Goal: Information Seeking & Learning: Learn about a topic

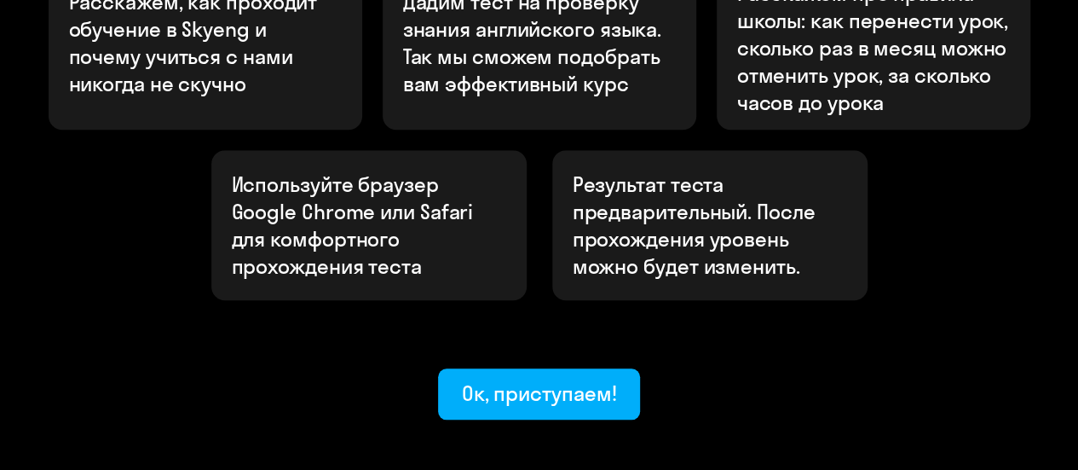
scroll to position [760, 0]
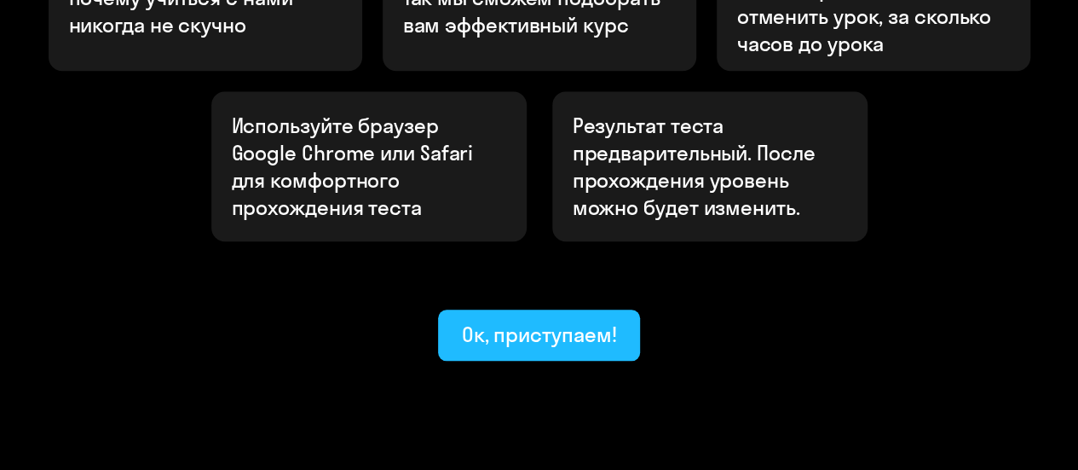
click at [605, 320] on div "Ок, приступаем!" at bounding box center [539, 333] width 155 height 27
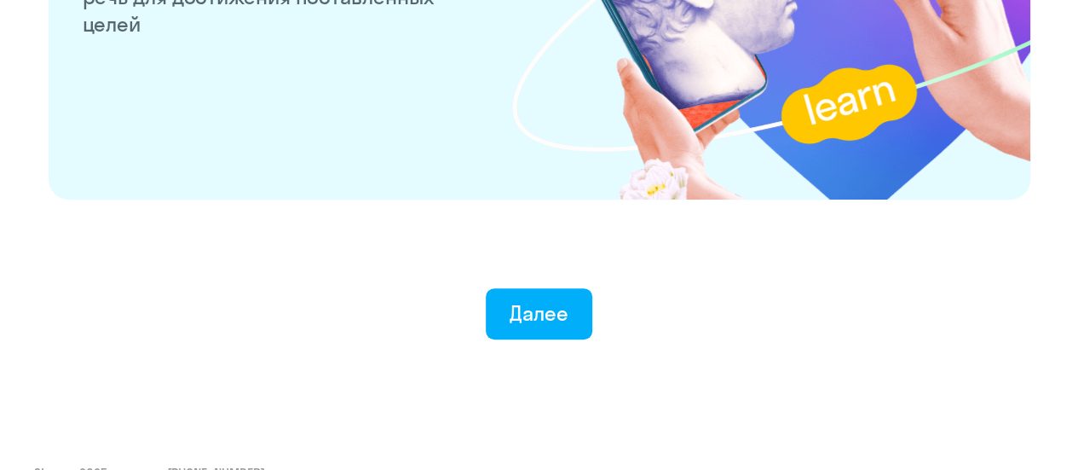
scroll to position [3481, 0]
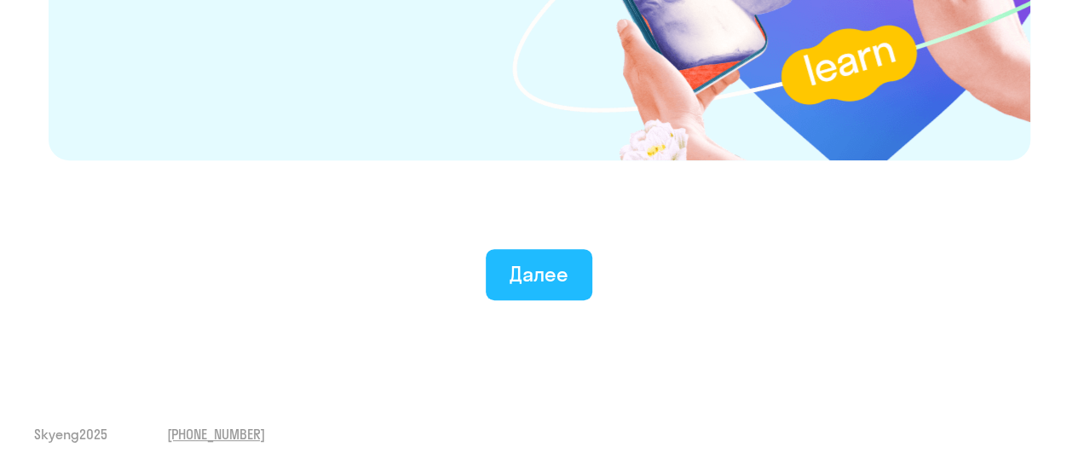
click at [588, 275] on button "Далее" at bounding box center [539, 274] width 107 height 51
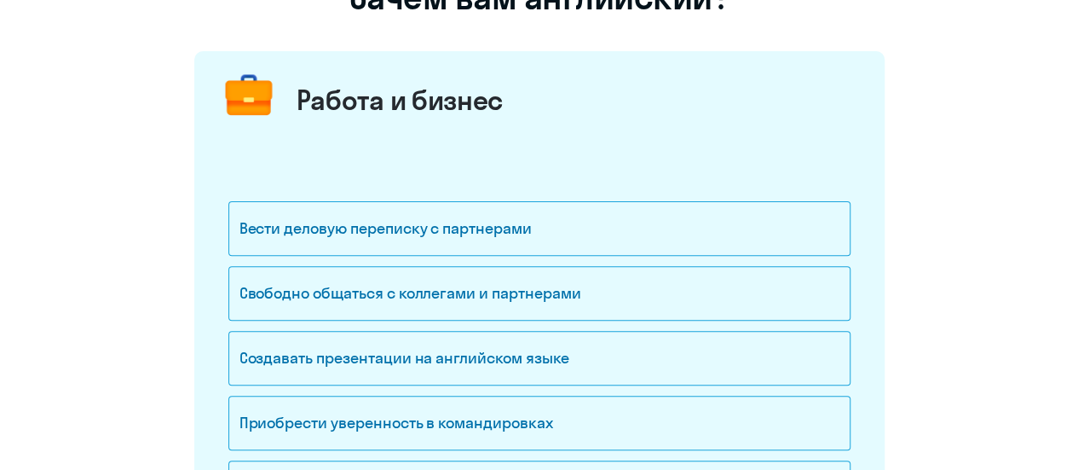
scroll to position [256, 0]
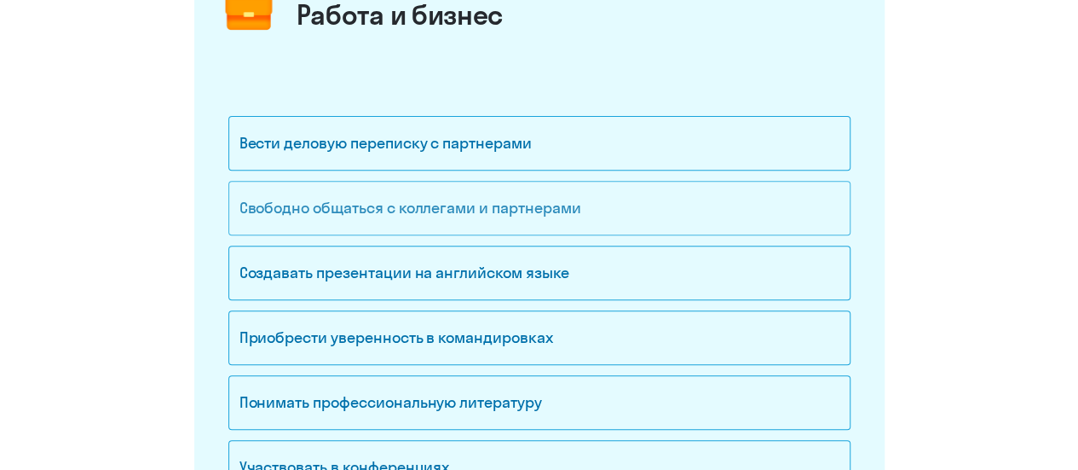
click at [627, 212] on div "Свободно общаться с коллегами и партнерами" at bounding box center [539, 208] width 622 height 55
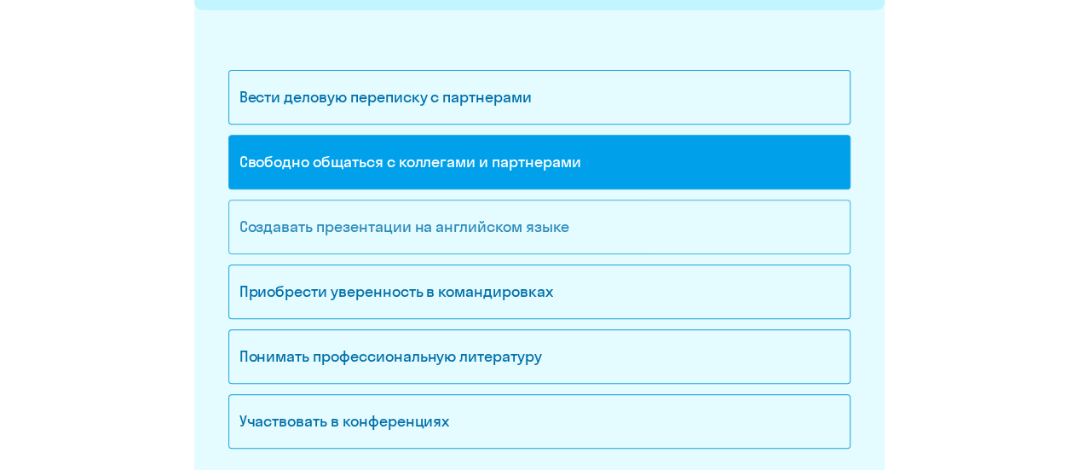
scroll to position [341, 0]
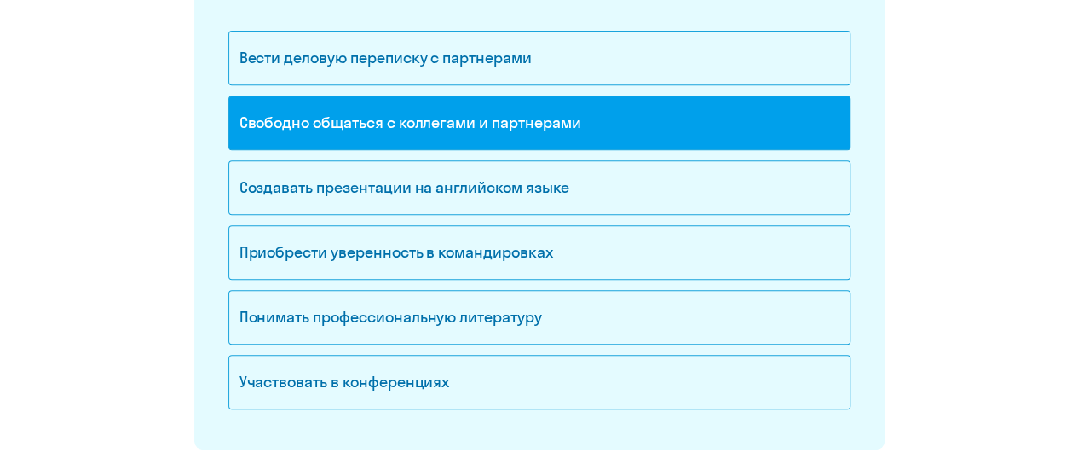
click at [597, 219] on div "Создавать презентации на английском языке" at bounding box center [539, 192] width 622 height 65
click at [591, 202] on div "Создавать презентации на английском языке" at bounding box center [539, 187] width 622 height 55
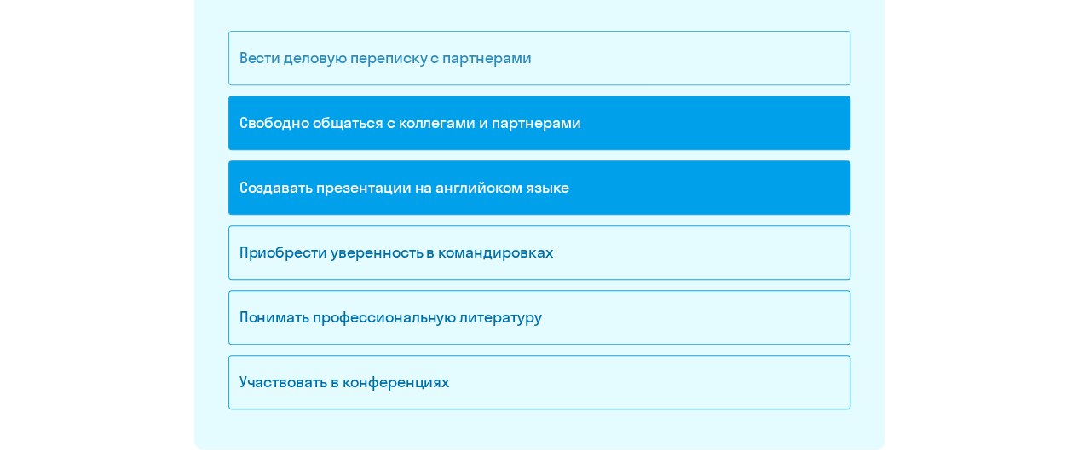
click at [567, 51] on div "Вести деловую переписку с партнерами" at bounding box center [539, 58] width 622 height 55
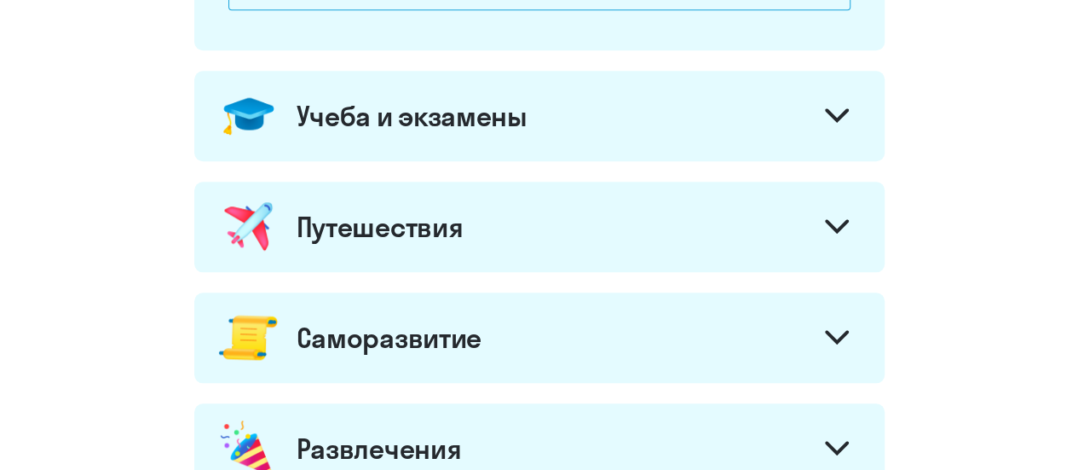
scroll to position [767, 0]
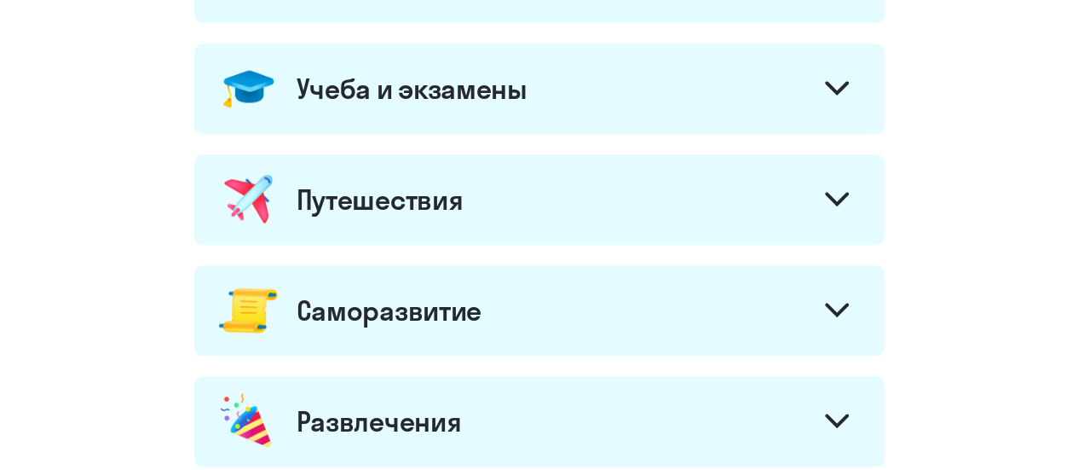
click at [828, 94] on svg-icon at bounding box center [837, 90] width 24 height 19
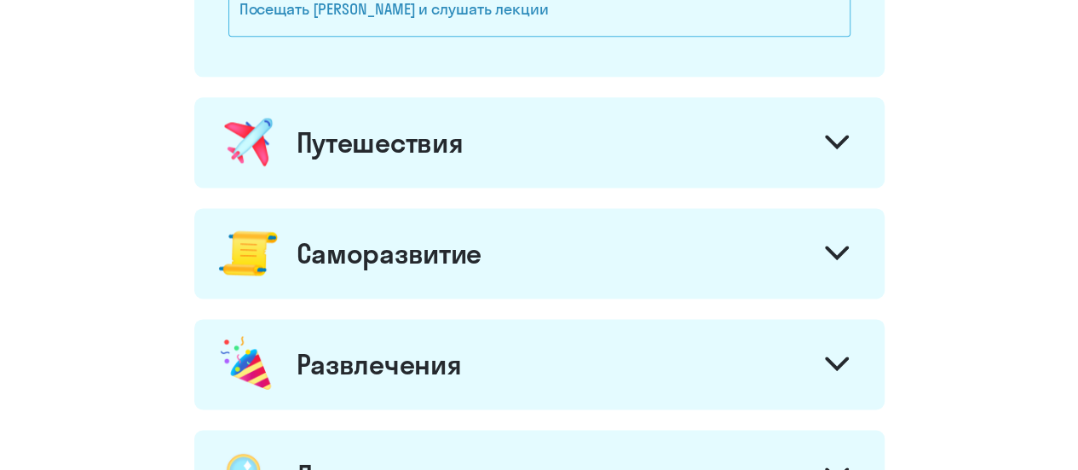
scroll to position [1193, 0]
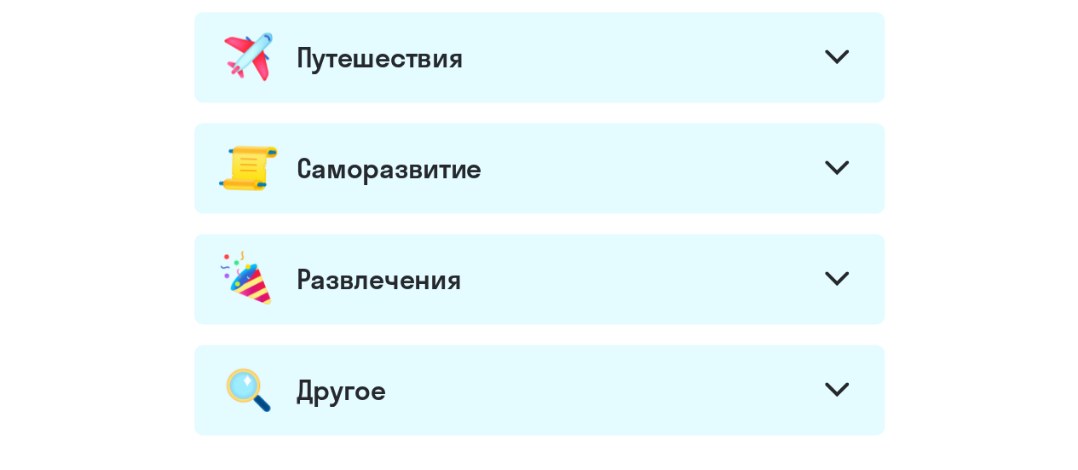
click at [763, 171] on div "Саморазвитие" at bounding box center [539, 168] width 690 height 90
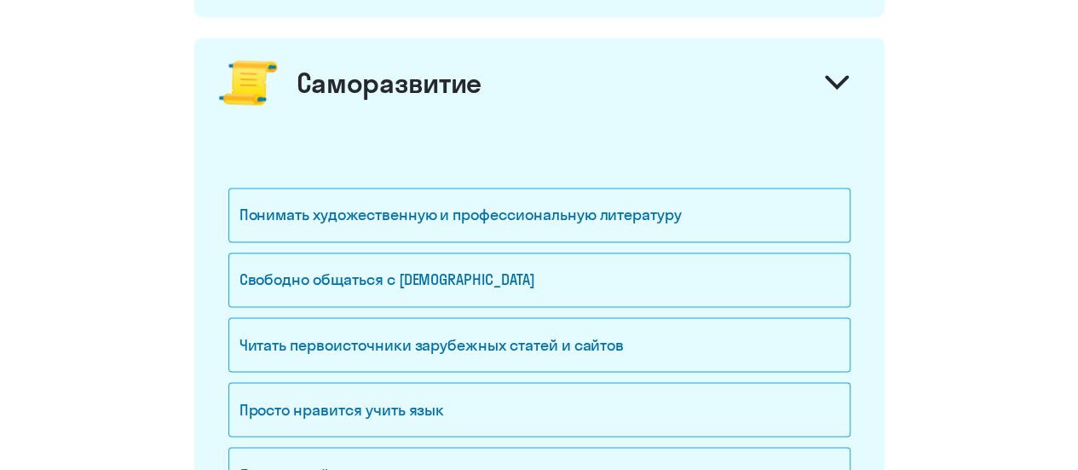
scroll to position [1364, 0]
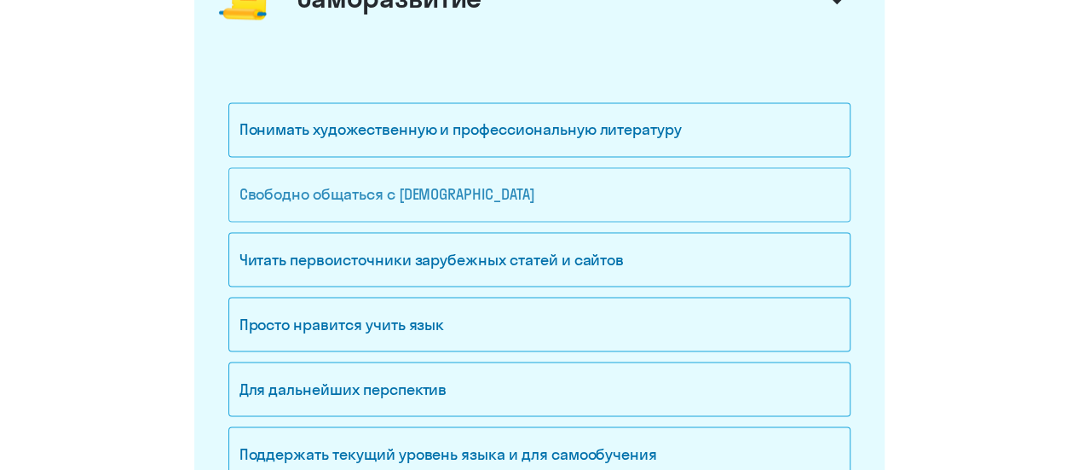
click at [718, 183] on div "Свободно общаться с [DEMOGRAPHIC_DATA]" at bounding box center [539, 194] width 622 height 55
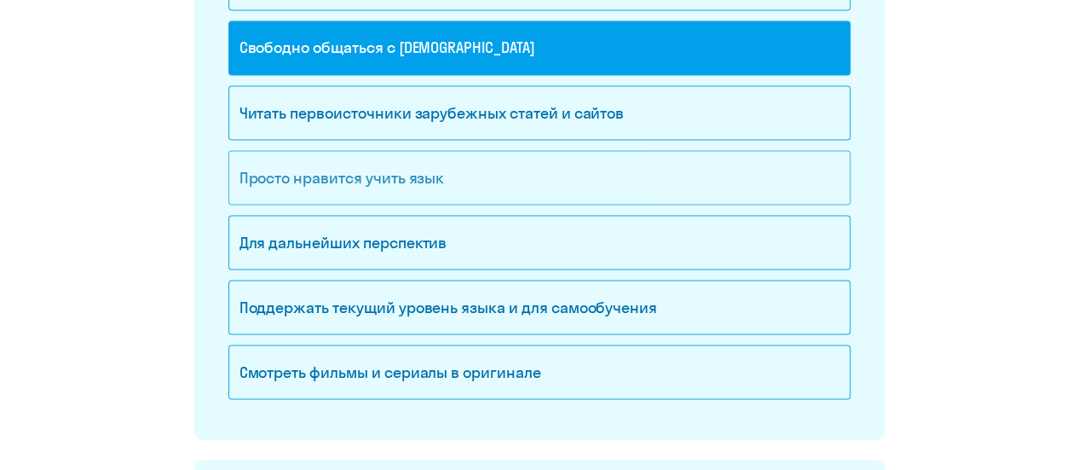
scroll to position [1534, 0]
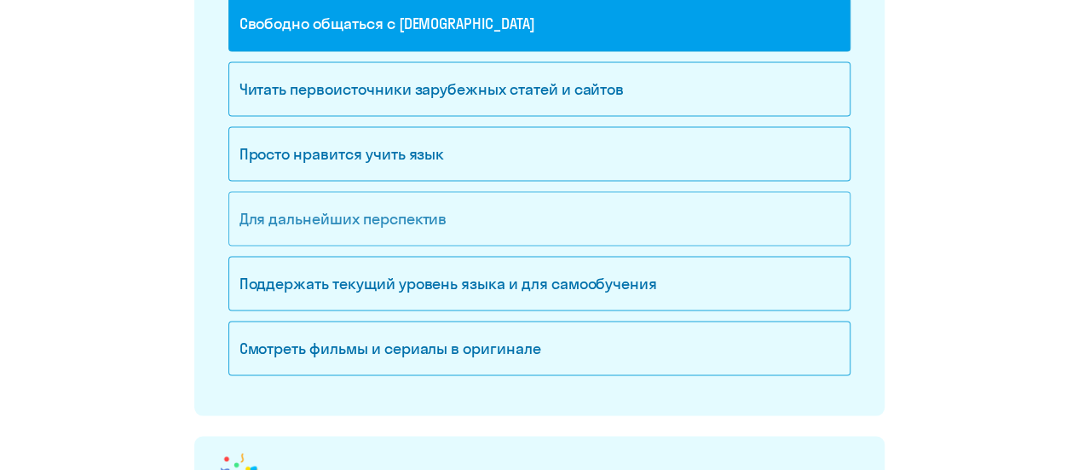
click at [677, 211] on div "Для дальнейших перспектив" at bounding box center [539, 218] width 622 height 55
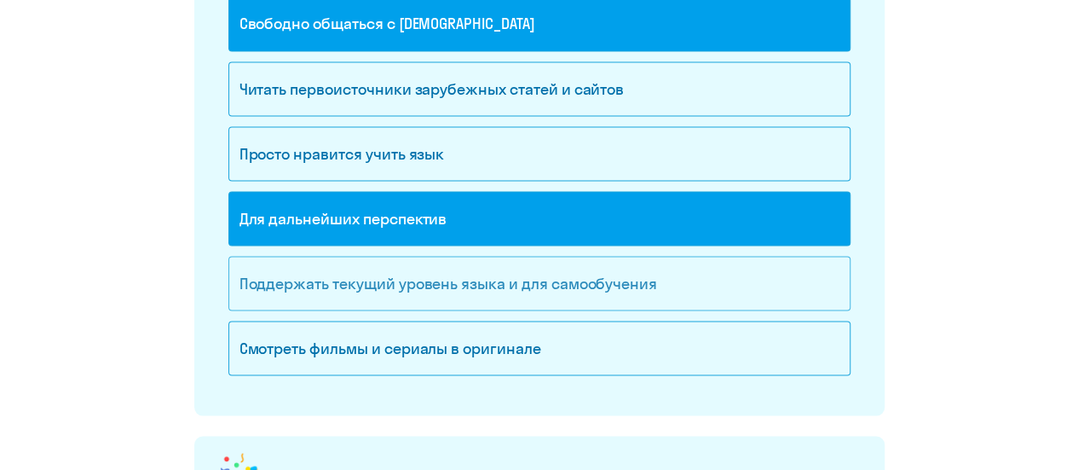
click at [683, 282] on div "Поддержать текущий уровень языка и для cамообучения" at bounding box center [539, 283] width 622 height 55
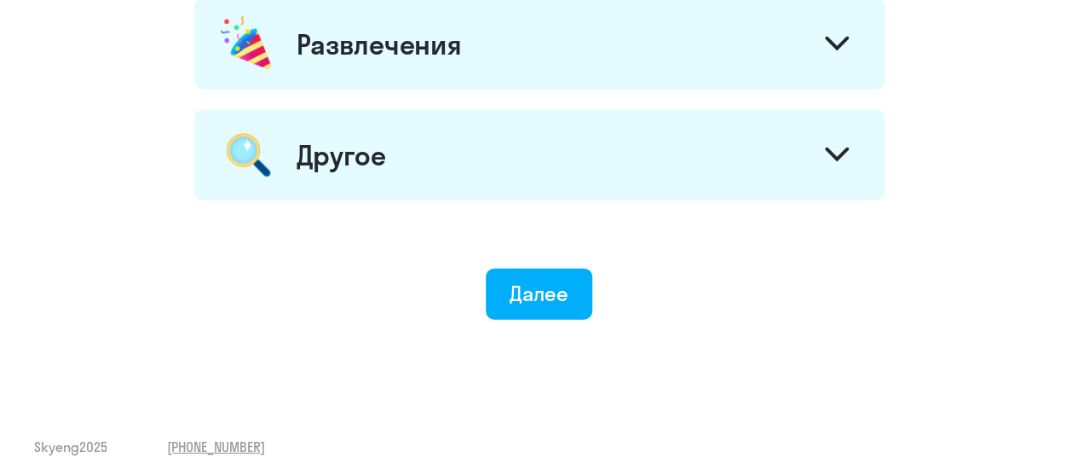
scroll to position [1974, 0]
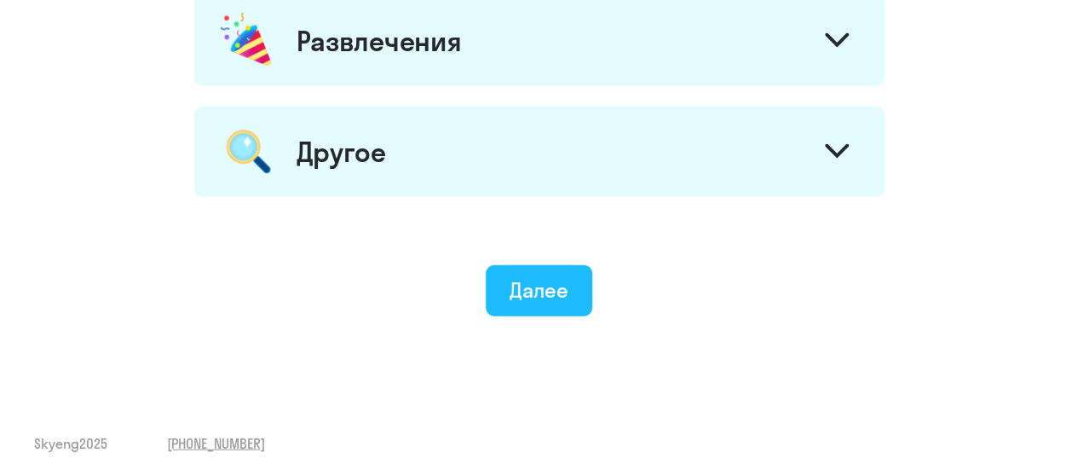
click at [549, 288] on div "Далее" at bounding box center [539, 289] width 59 height 27
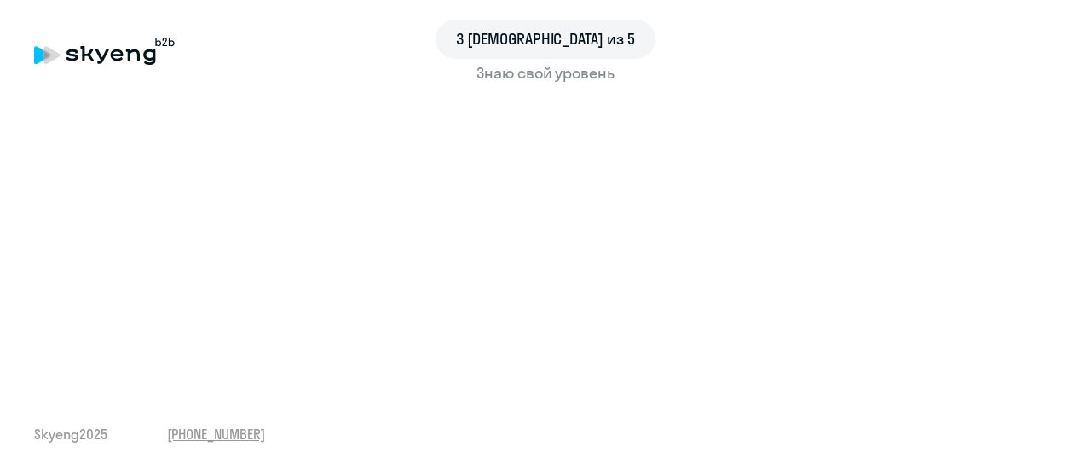
click at [776, 378] on div "3 шаг из 5 Знаю свой уровень Skyeng 2025 [PHONE_NUMBER]" at bounding box center [545, 235] width 1091 height 470
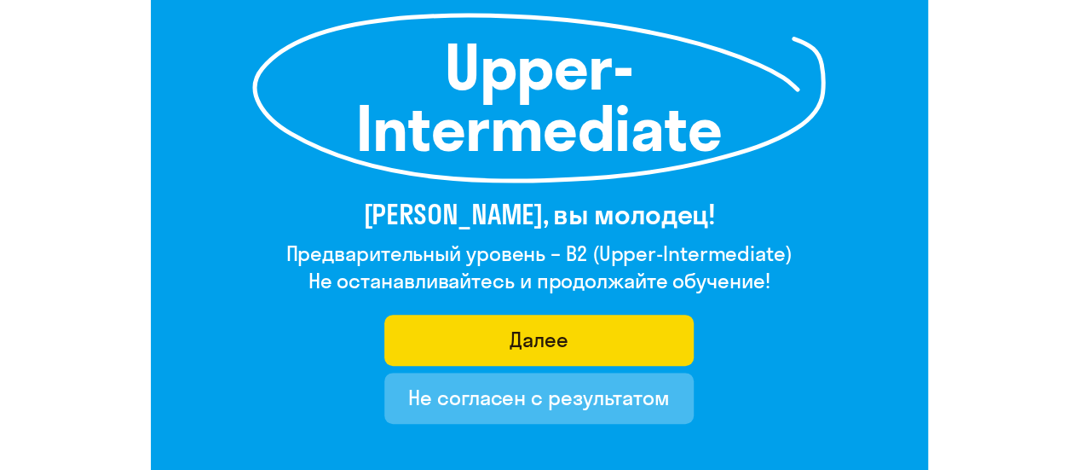
scroll to position [341, 0]
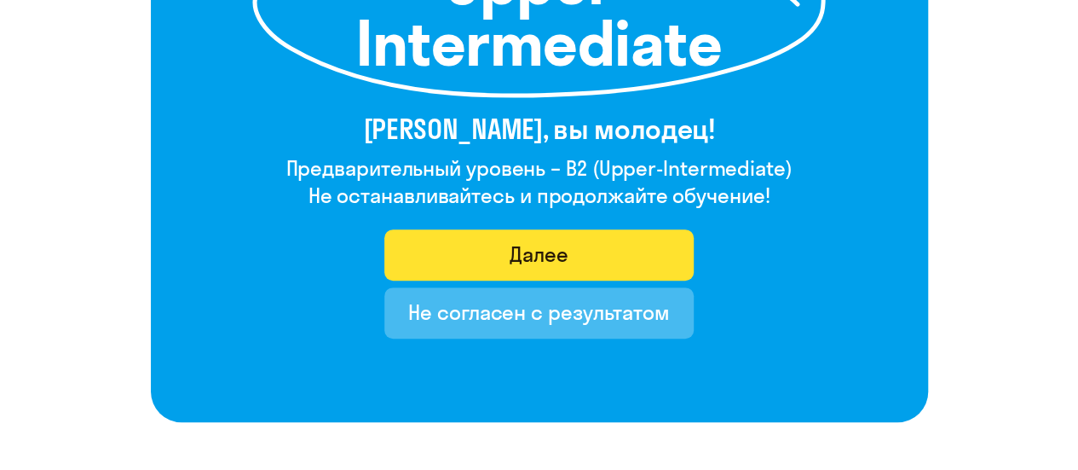
click at [632, 255] on button "Далее" at bounding box center [538, 254] width 309 height 51
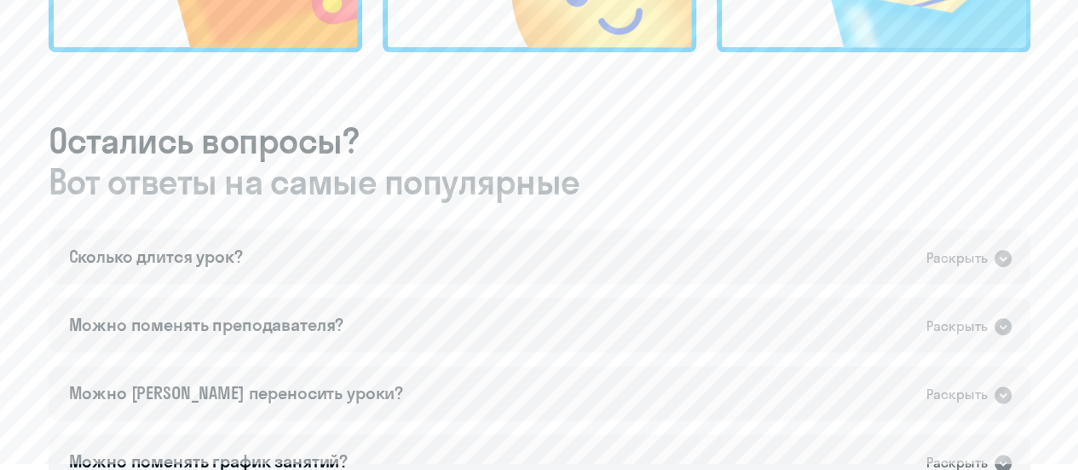
scroll to position [937, 0]
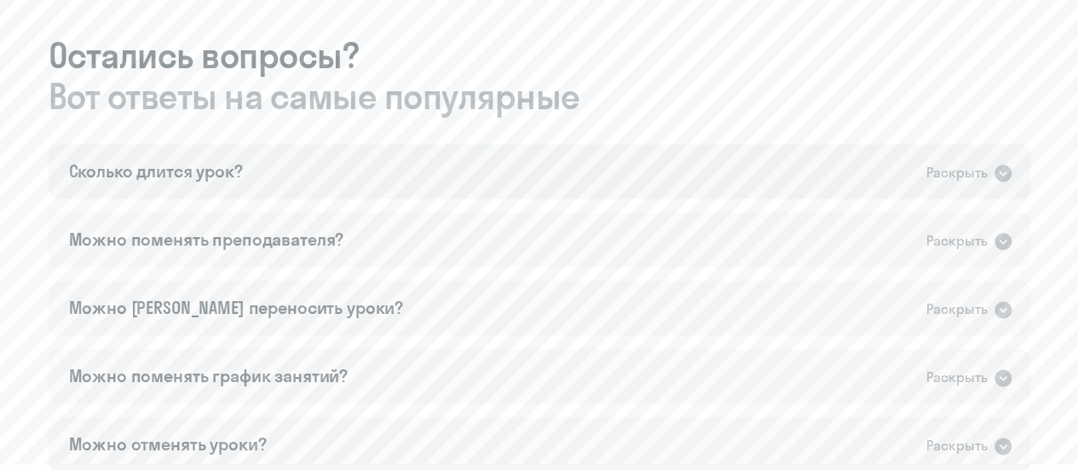
click at [943, 175] on div "Раскрыть" at bounding box center [956, 172] width 61 height 21
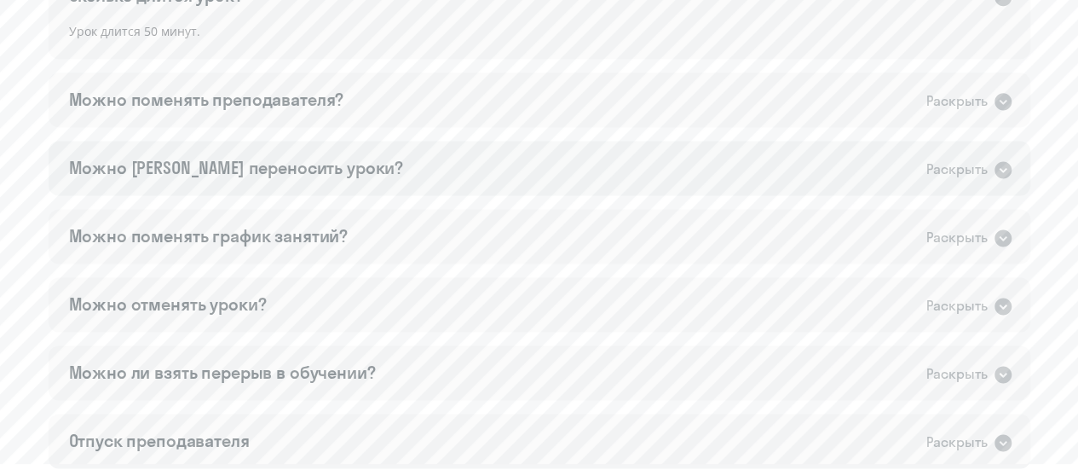
scroll to position [1193, 0]
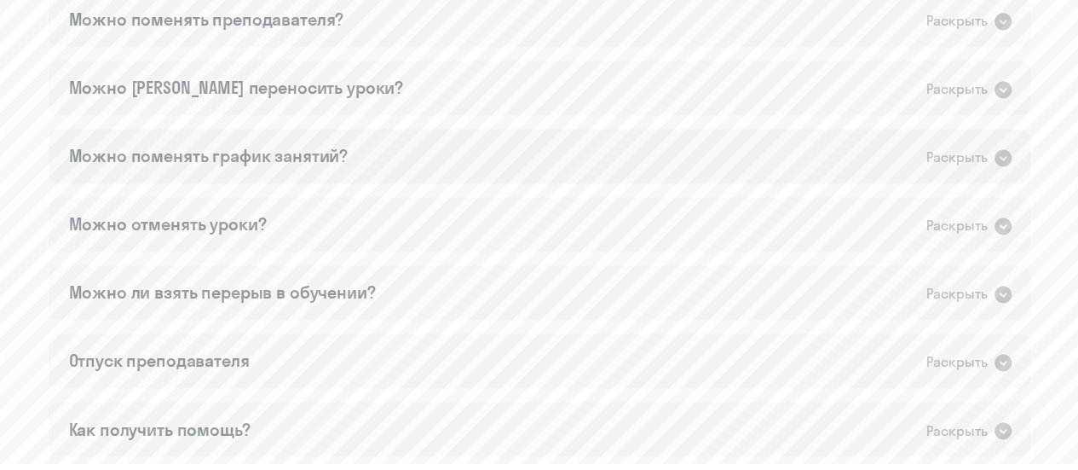
click at [936, 164] on div "Раскрыть" at bounding box center [956, 157] width 61 height 21
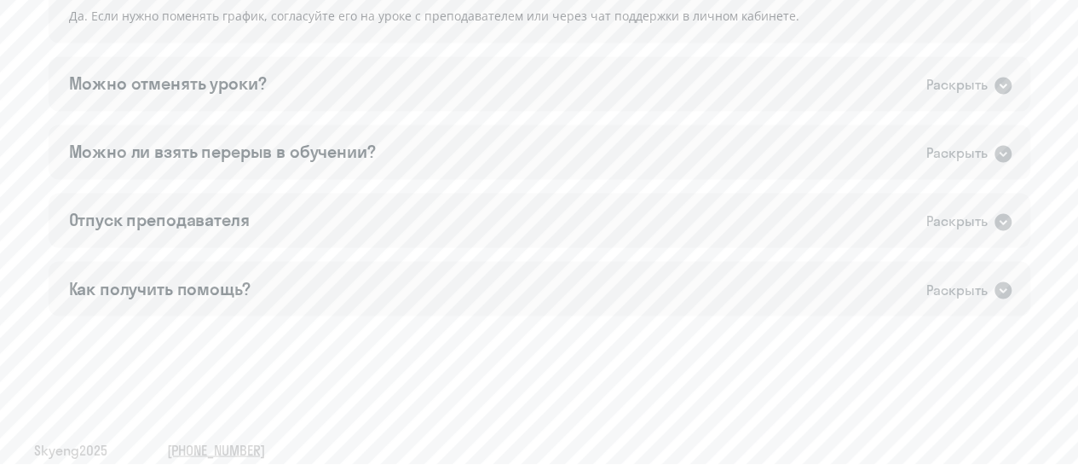
scroll to position [1384, 0]
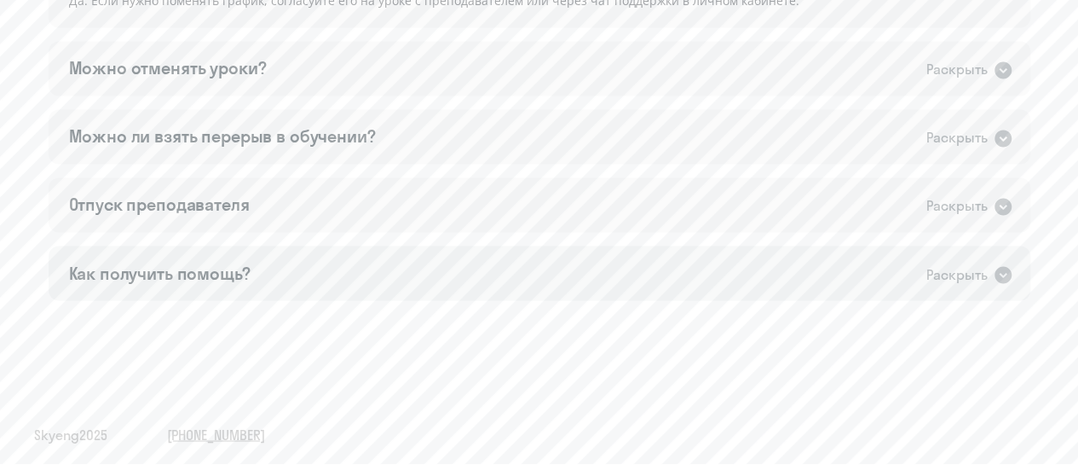
click at [961, 273] on div "Раскрыть" at bounding box center [956, 273] width 61 height 21
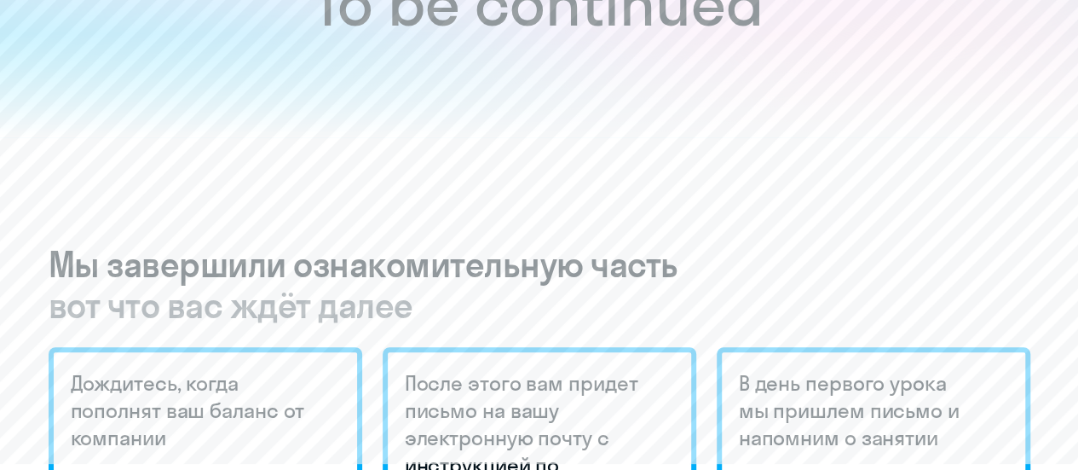
scroll to position [0, 0]
